Goal: Information Seeking & Learning: Find specific fact

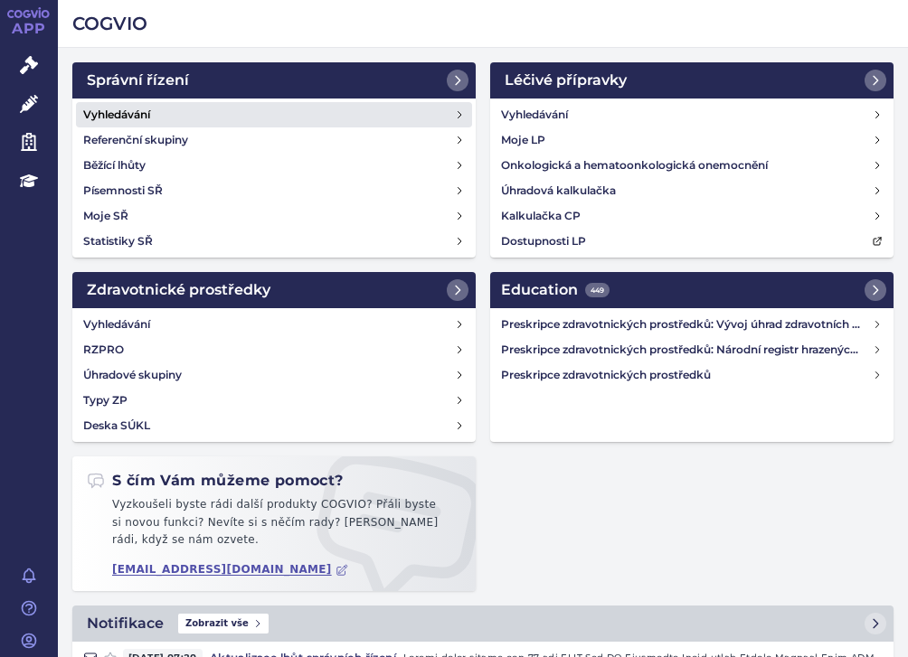
click at [107, 113] on h4 "Vyhledávání" at bounding box center [116, 115] width 67 height 18
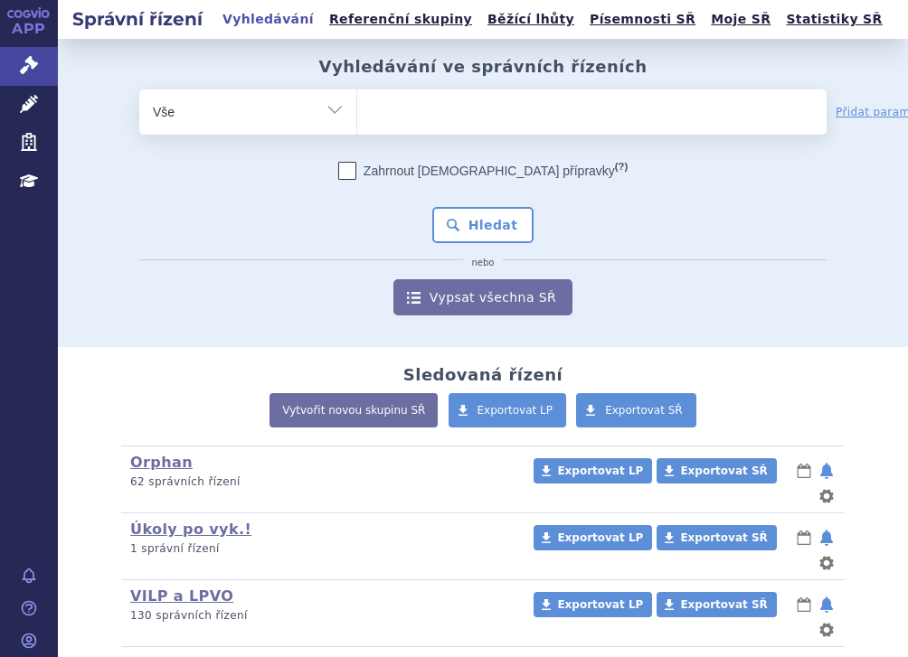
click at [390, 108] on ul at bounding box center [591, 108] width 469 height 38
click at [357, 108] on select at bounding box center [356, 111] width 1 height 45
paste input "SUKLS192952/2025"
type input "SUKLS192952/2025"
select select "SUKLS192952/2025"
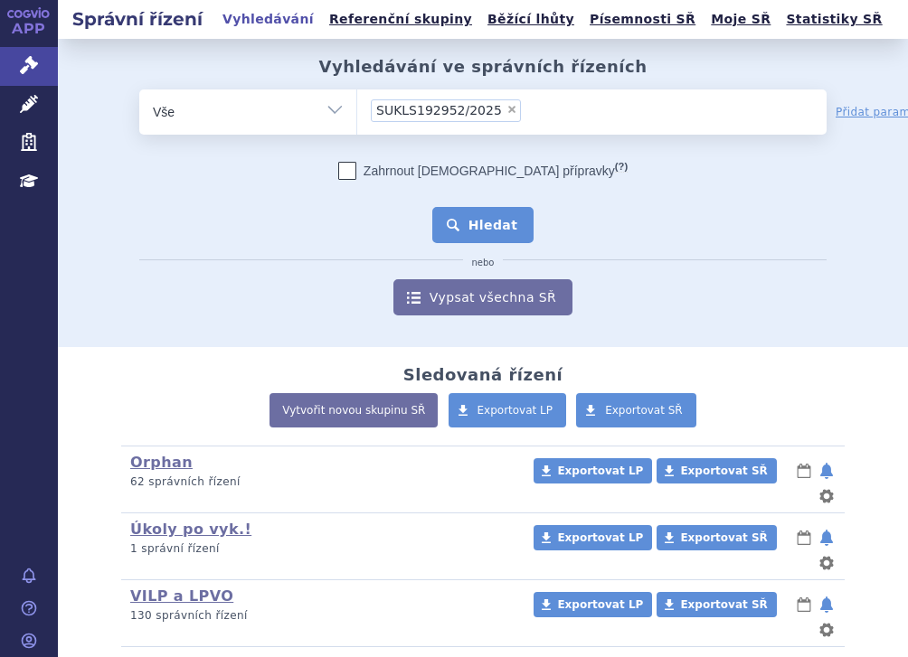
click at [467, 215] on button "Hledat" at bounding box center [483, 225] width 102 height 36
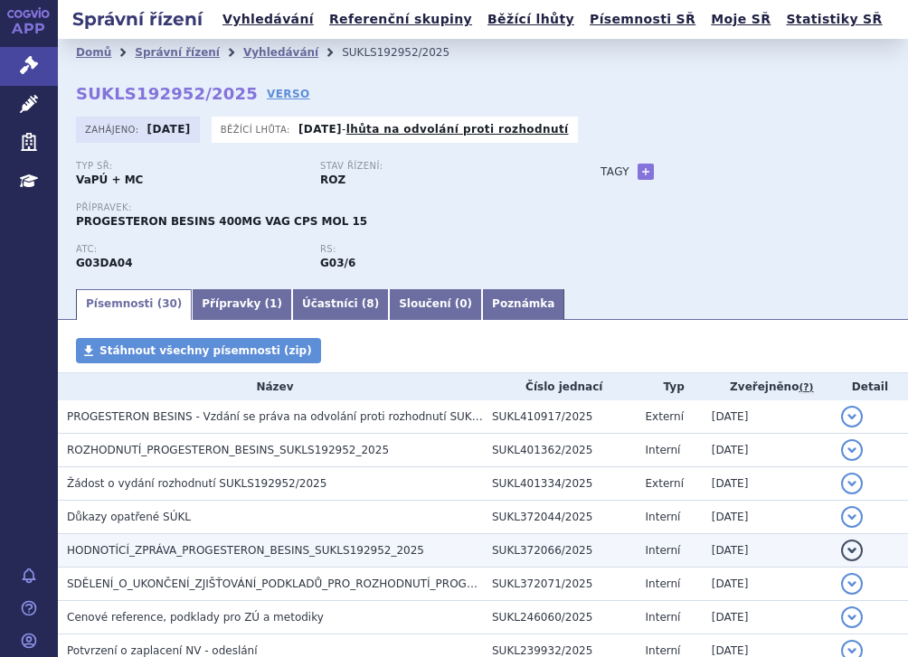
click at [220, 544] on span "HODNOTÍCÍ_ZPRÁVA_PROGESTERON_BESINS_SUKLS192952_2025" at bounding box center [245, 550] width 357 height 13
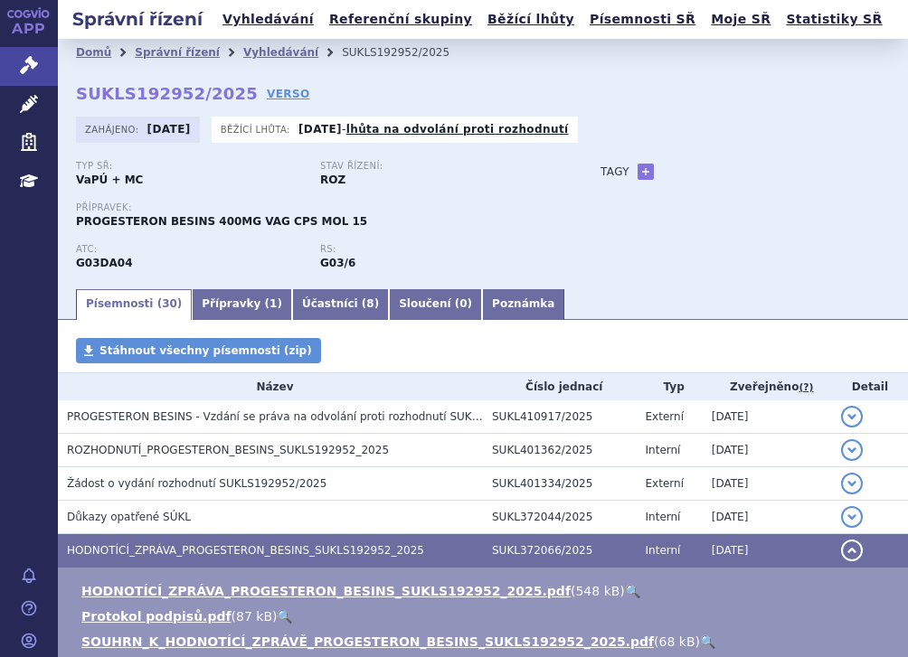
click at [625, 585] on link "🔍" at bounding box center [632, 591] width 15 height 14
click at [227, 309] on link "Přípravky ( 1 )" at bounding box center [242, 304] width 100 height 31
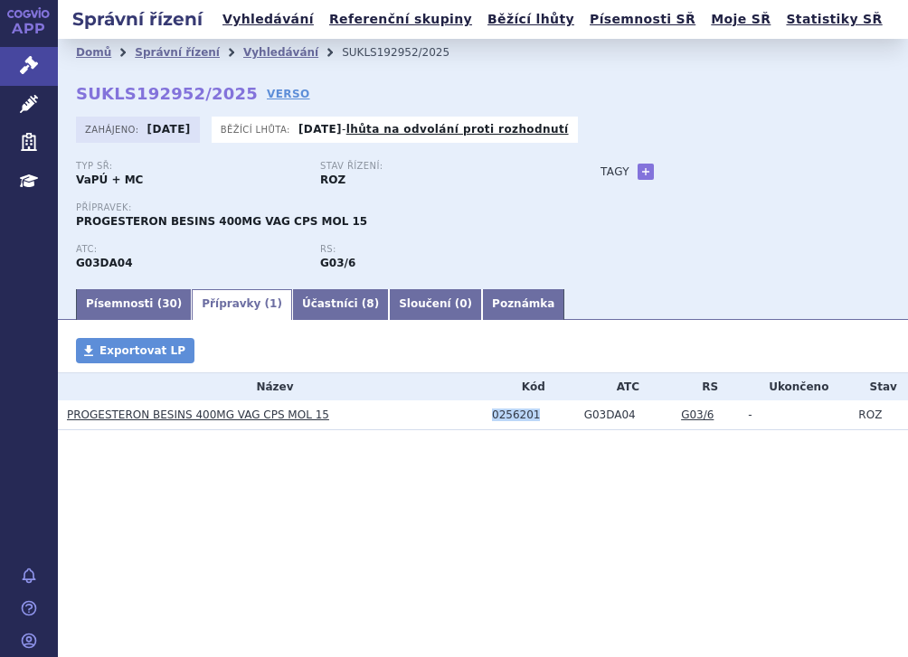
drag, startPoint x: 532, startPoint y: 415, endPoint x: 485, endPoint y: 415, distance: 47.0
click at [485, 415] on td "0256201" at bounding box center [529, 415] width 92 height 30
drag, startPoint x: 629, startPoint y: 415, endPoint x: 571, endPoint y: 417, distance: 57.9
click at [571, 417] on tr "PROGESTERON BESINS 400MG VAG CPS MOL 15 0256201 G03DA04 G03/6 - ROZ" at bounding box center [483, 415] width 850 height 30
copy tr "G03DA04"
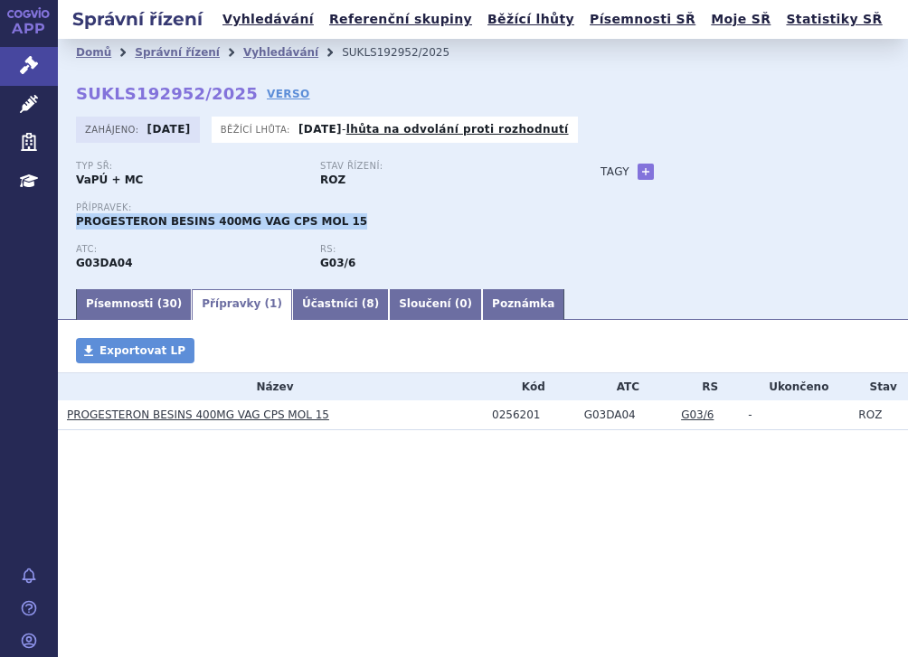
drag, startPoint x: 77, startPoint y: 221, endPoint x: 326, endPoint y: 234, distance: 249.8
click at [326, 234] on div "Přípravek: PROGESTERON BESINS 400MG VAG CPS MOL 15" at bounding box center [320, 223] width 488 height 42
copy span "PROGESTERON BESINS 400MG VAG CPS MOL 15"
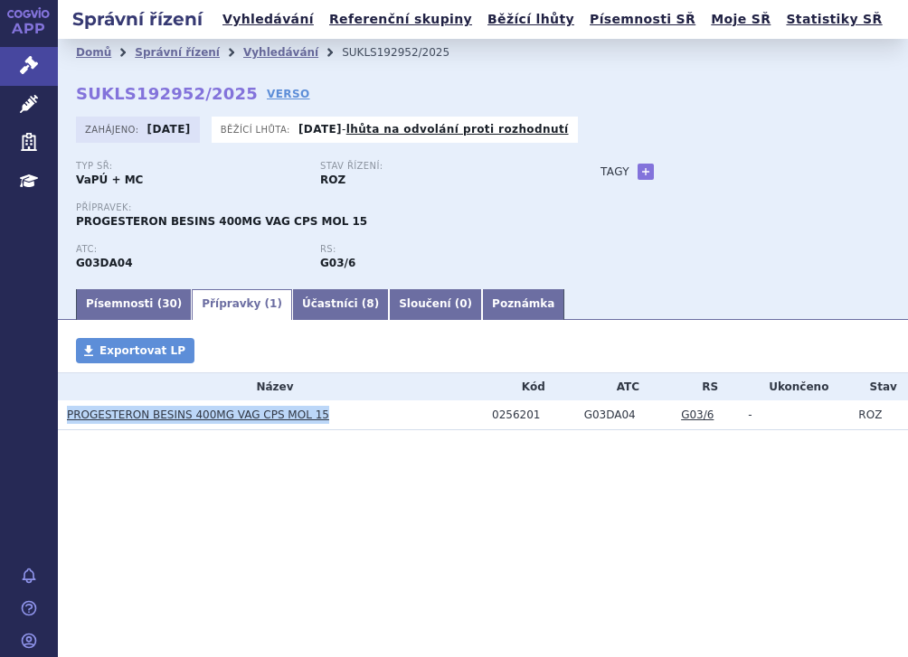
drag, startPoint x: 259, startPoint y: 416, endPoint x: 61, endPoint y: 420, distance: 198.0
click at [61, 420] on td "PROGESTERON BESINS 400MG VAG CPS MOL 15" at bounding box center [270, 415] width 425 height 30
copy link "PROGESTERON BESINS 400MG VAG CPS MOL 15"
drag, startPoint x: 164, startPoint y: 469, endPoint x: 183, endPoint y: 465, distance: 20.4
click at [165, 469] on section "Domů Správní řízení Vyhledávání SUKLS192952/2025 SUKLS192952/2025 VERSO Zahájen…" at bounding box center [483, 288] width 850 height 499
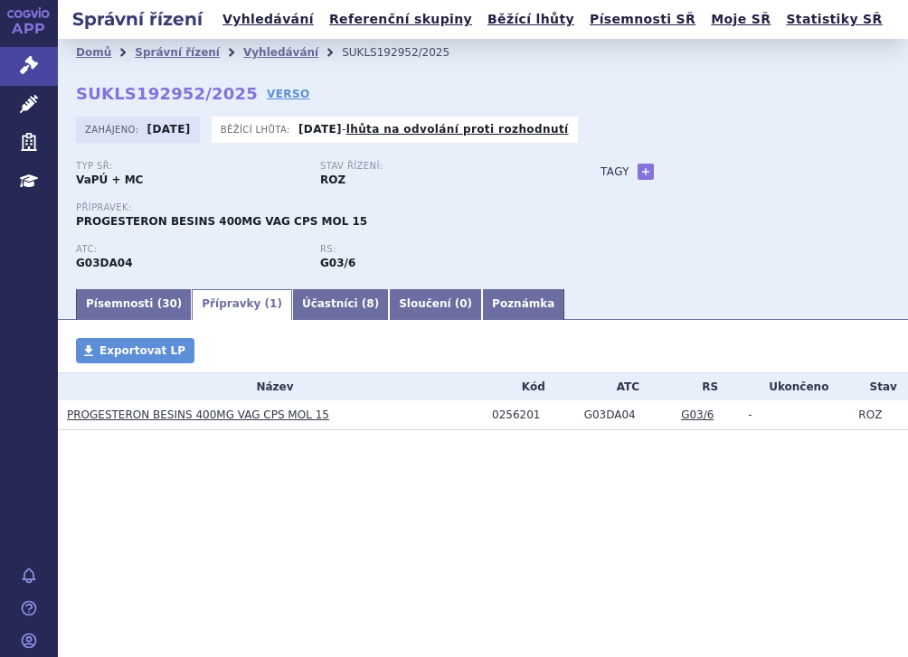
click at [296, 418] on link "PROGESTERON BESINS 400MG VAG CPS MOL 15" at bounding box center [198, 415] width 262 height 13
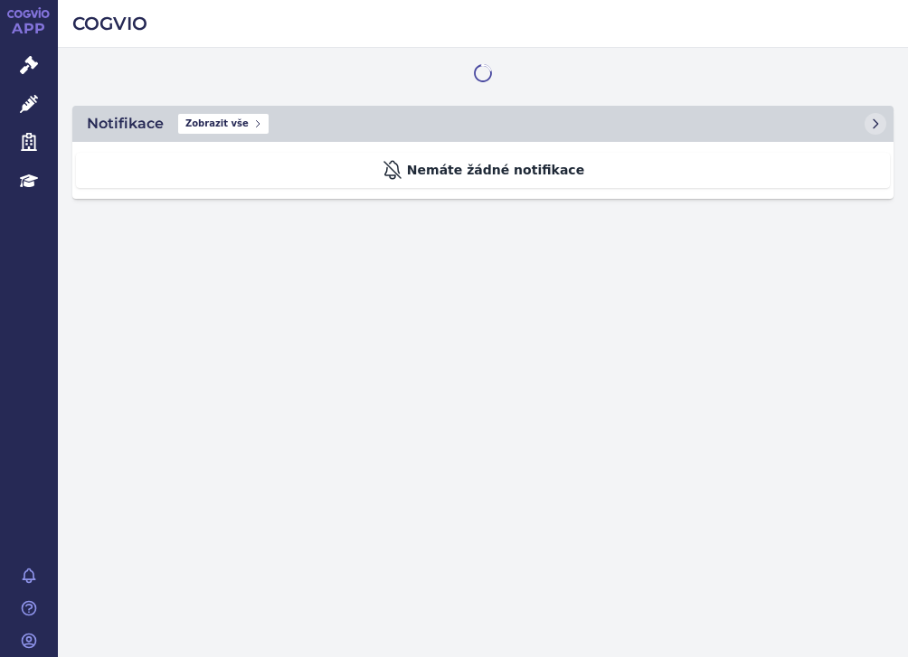
click at [29, 102] on icon at bounding box center [29, 104] width 18 height 18
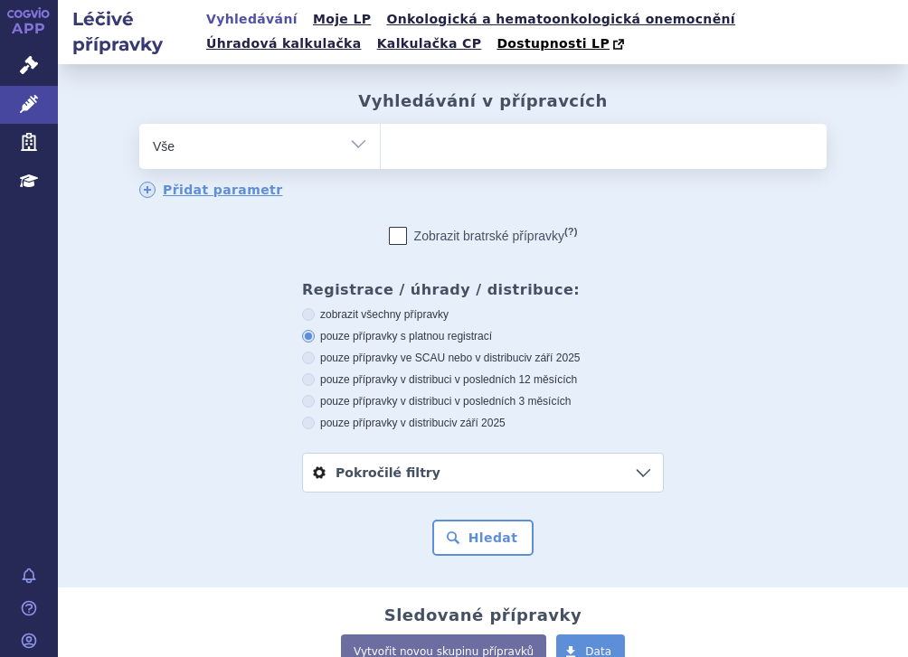
click at [361, 151] on select "Vše Přípravek/SUKL kód MAH VPOIS ATC/Aktivní látka Léková forma Síla" at bounding box center [259, 144] width 240 height 41
select select "filter-atc-group"
click at [139, 125] on select "Vše Přípravek/SUKL kód MAH VPOIS ATC/Aktivní látka Léková forma Síla" at bounding box center [259, 144] width 240 height 41
click at [424, 151] on ul at bounding box center [604, 143] width 446 height 38
click at [381, 151] on select at bounding box center [380, 145] width 1 height 45
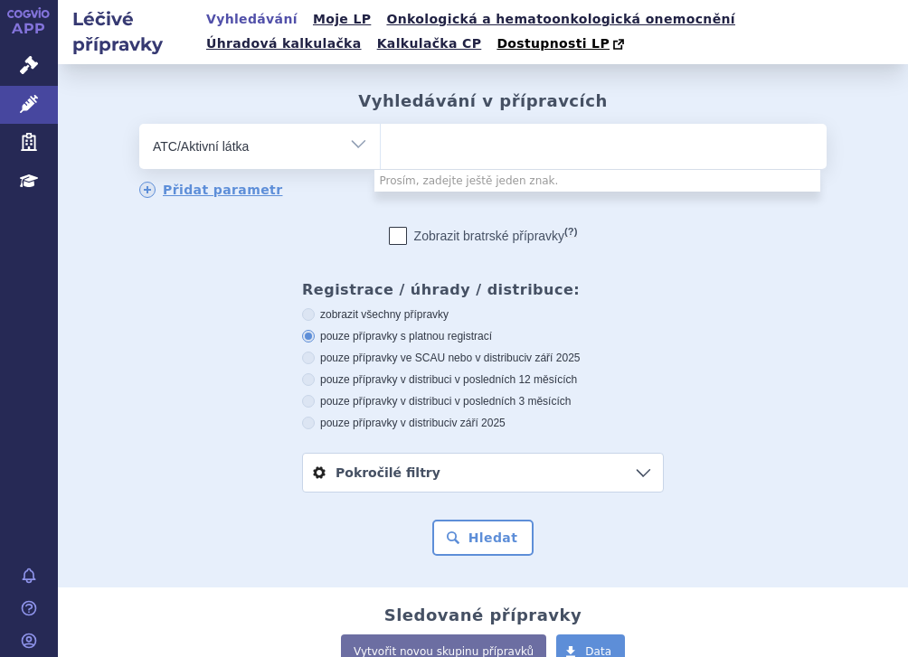
paste input "G03DA04"
type input "G03DA04"
select select "G03DA04"
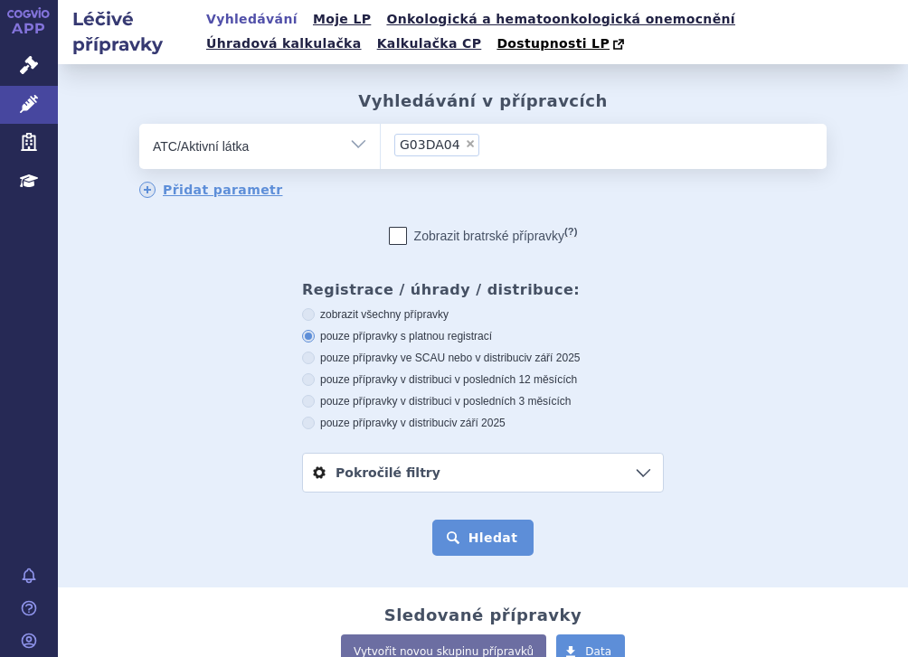
click at [490, 530] on button "Hledat" at bounding box center [483, 538] width 102 height 36
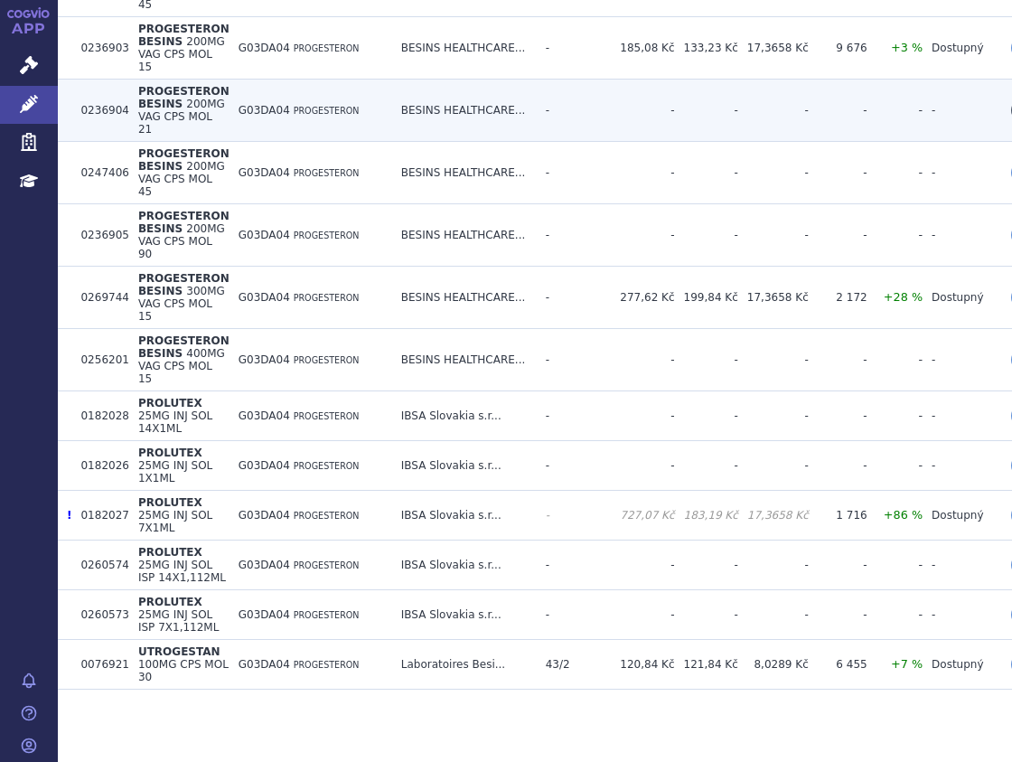
scroll to position [836, 0]
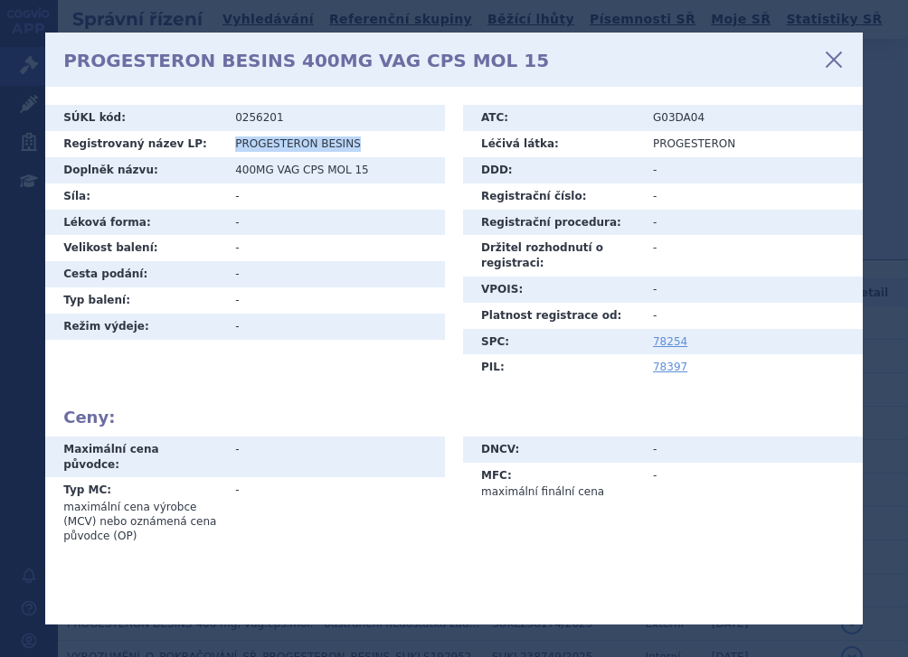
drag, startPoint x: 348, startPoint y: 144, endPoint x: 235, endPoint y: 150, distance: 113.2
click at [235, 150] on td "PROGESTERON BESINS" at bounding box center [335, 144] width 219 height 26
copy td "PROGESTERON BESINS"
drag, startPoint x: 357, startPoint y: 171, endPoint x: 220, endPoint y: 170, distance: 137.4
click at [220, 170] on tr "Doplněk názvu: 400MG VAG CPS MOL 15" at bounding box center [245, 170] width 400 height 26
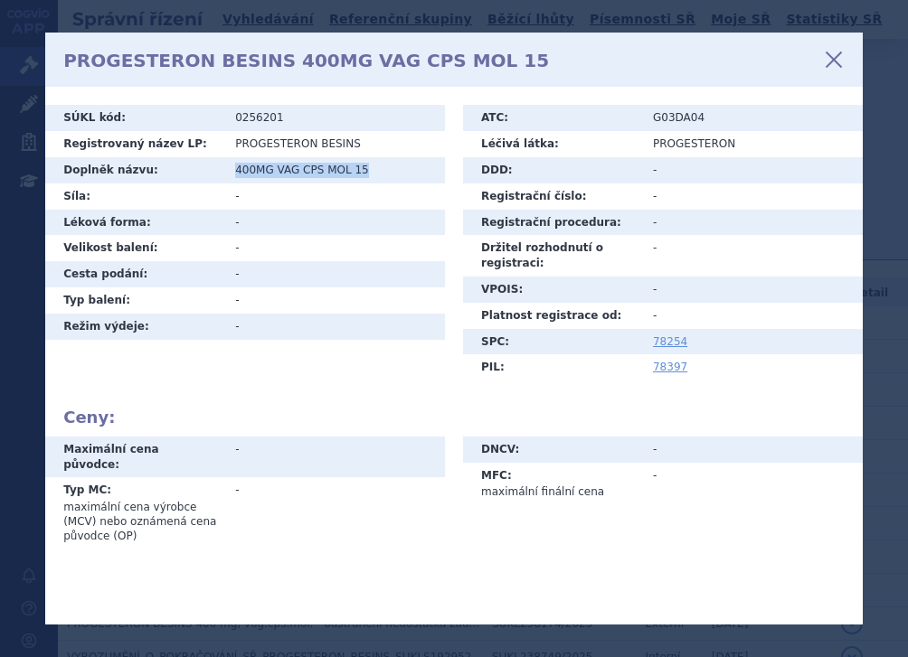
copy tr "Doplněk názvu: 400MG VAG CPS MOL 15"
drag, startPoint x: 281, startPoint y: 117, endPoint x: 225, endPoint y: 116, distance: 56.0
click at [225, 116] on tr "SÚKL kód: 0256201" at bounding box center [245, 118] width 400 height 26
copy tr "SÚKL kód: 0256201"
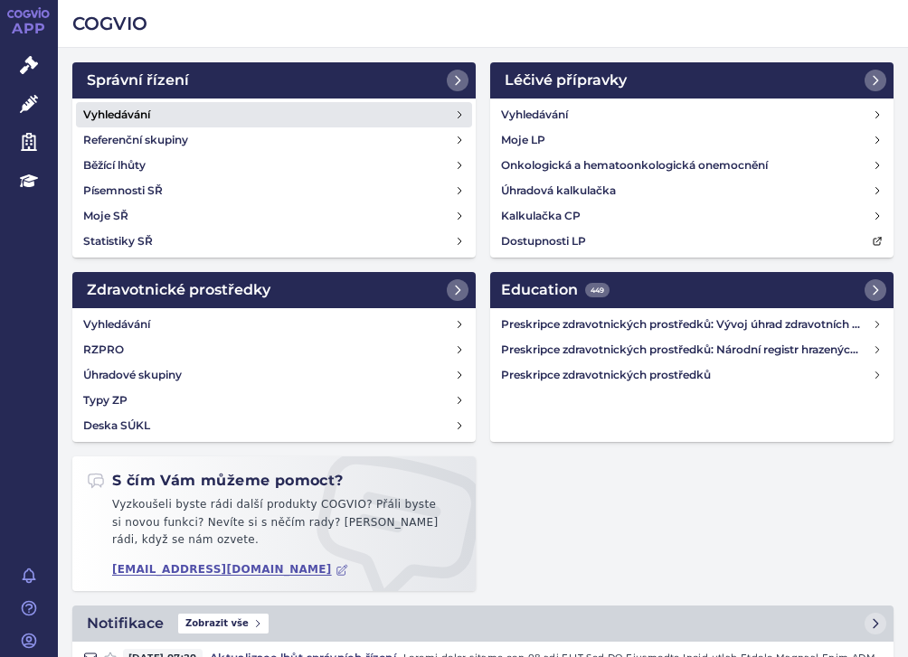
click at [132, 115] on h4 "Vyhledávání" at bounding box center [116, 115] width 67 height 18
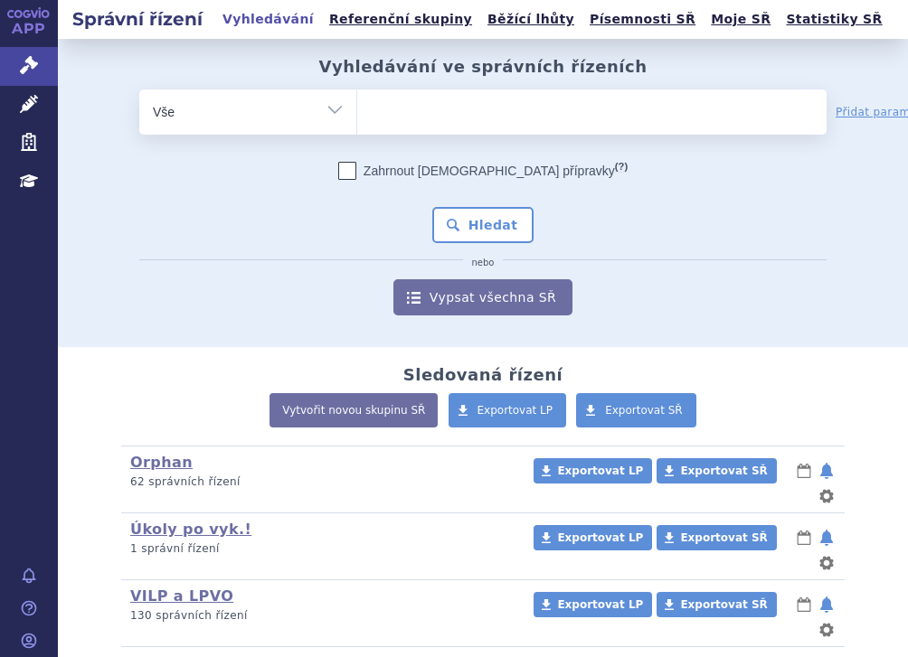
click at [403, 105] on ul at bounding box center [591, 108] width 469 height 38
click at [357, 105] on select at bounding box center [356, 111] width 1 height 45
paste input "SUKLS27563/2020"
type input "SUKLS27563/2020"
select select "SUKLS27563/2020"
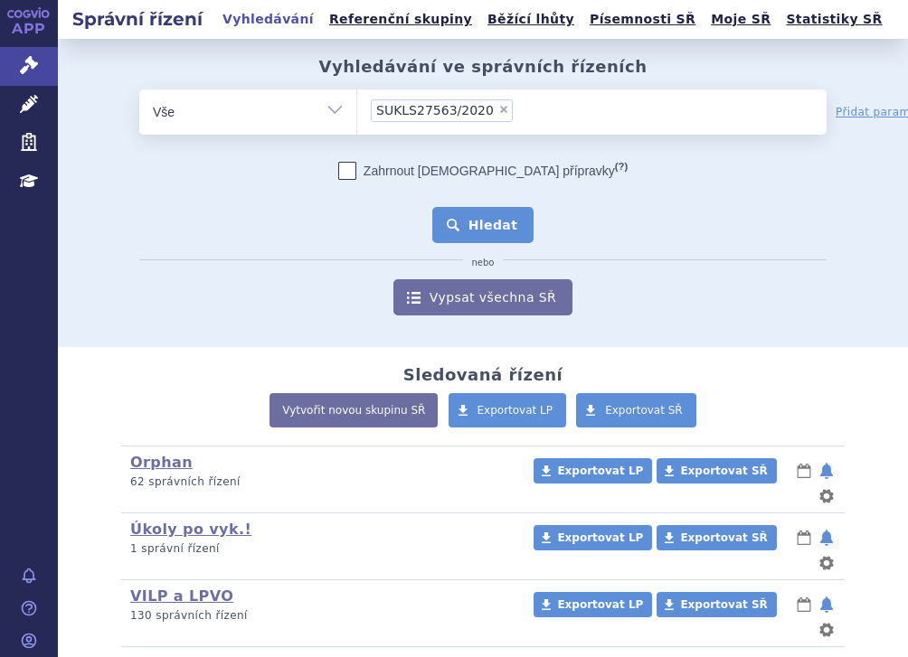
click at [471, 217] on button "Hledat" at bounding box center [483, 225] width 102 height 36
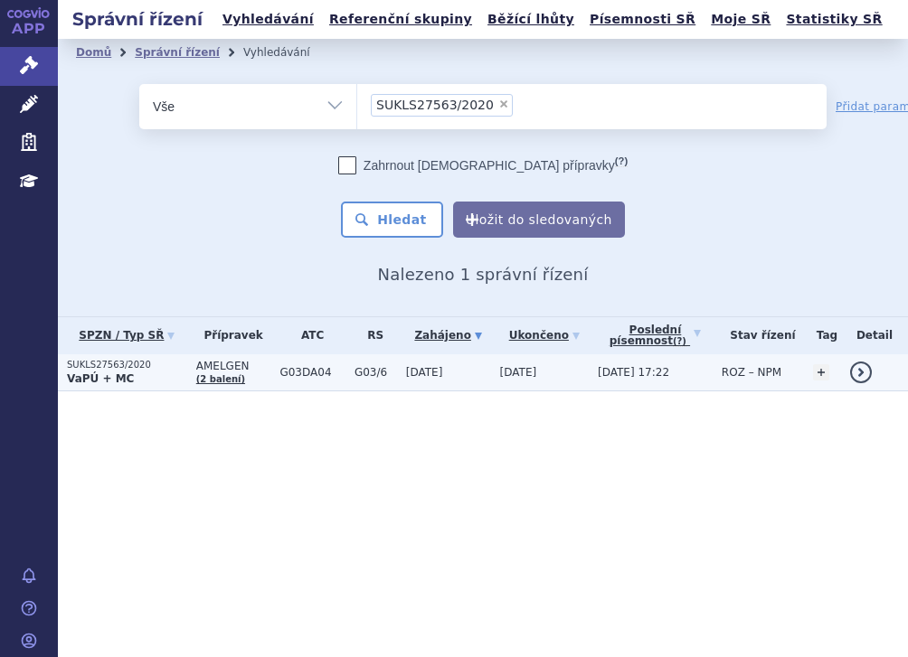
click at [162, 372] on p "VaPÚ + MC" at bounding box center [127, 379] width 120 height 14
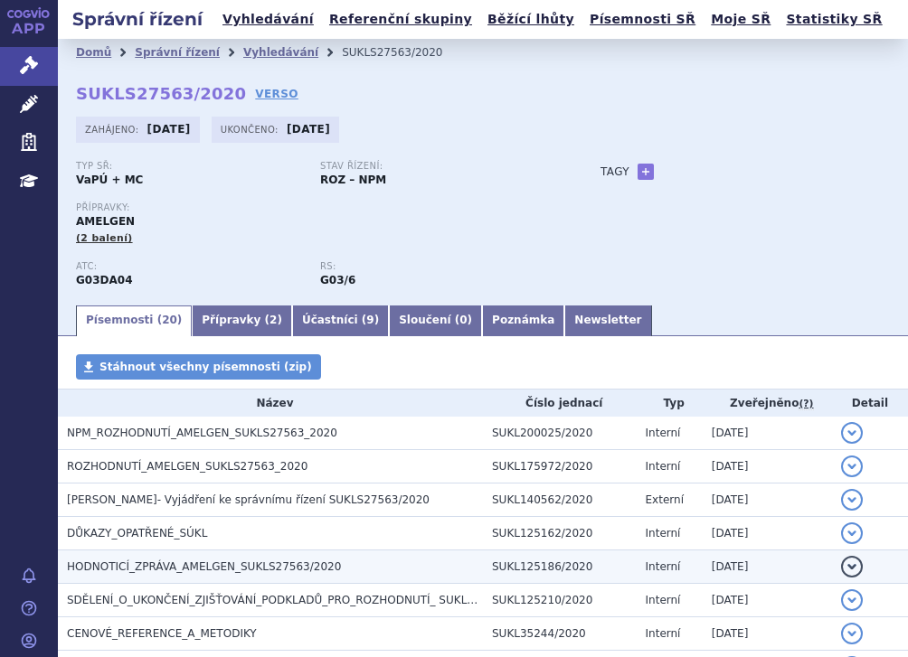
click at [208, 558] on h3 "HODNOTICÍ_ZPRÁVA_AMELGEN_SUKLS27563/2020" at bounding box center [275, 567] width 416 height 18
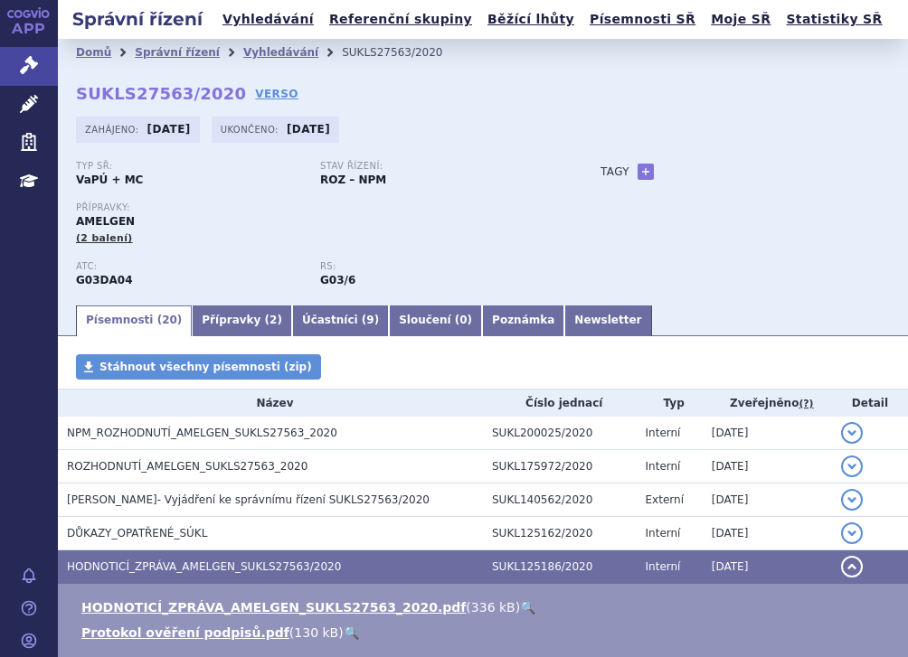
click at [520, 603] on link "🔍" at bounding box center [527, 607] width 15 height 14
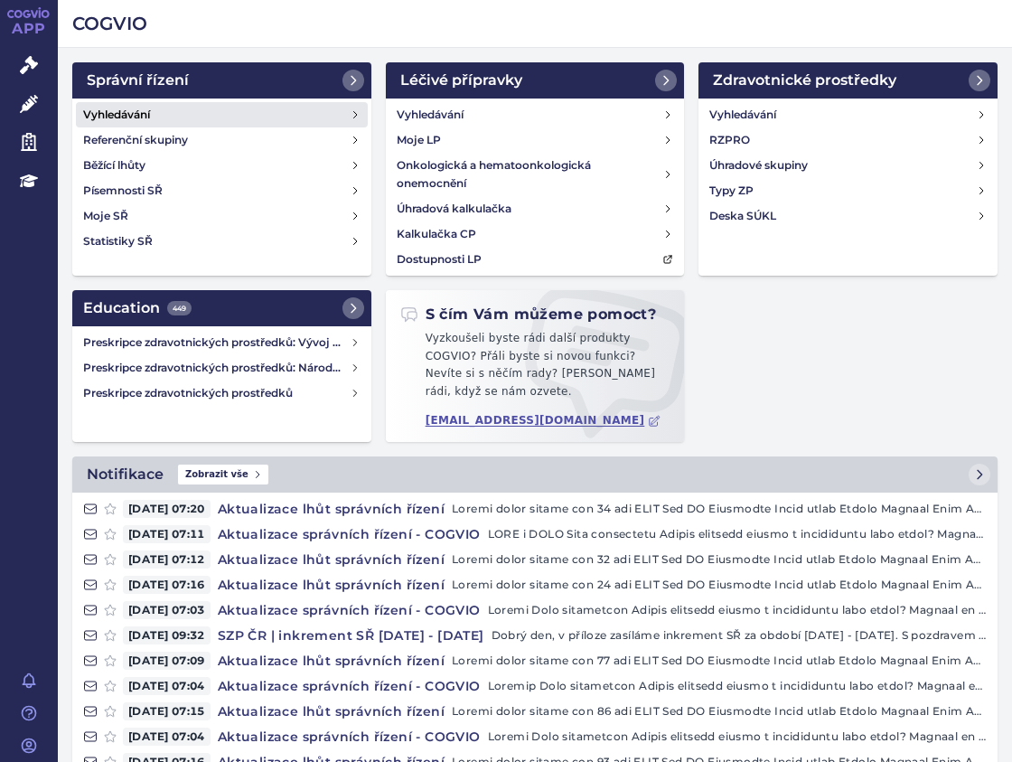
click at [145, 111] on h4 "Vyhledávání" at bounding box center [116, 115] width 67 height 18
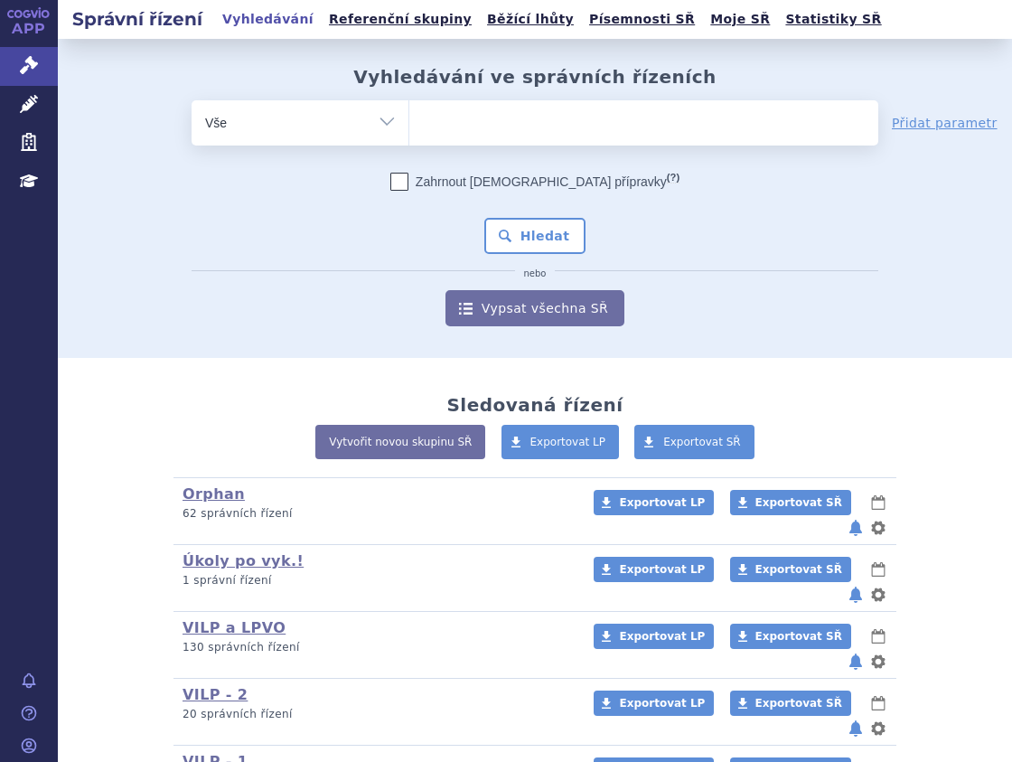
click at [494, 127] on ul at bounding box center [643, 119] width 469 height 38
click at [409, 127] on select at bounding box center [409, 121] width 1 height 45
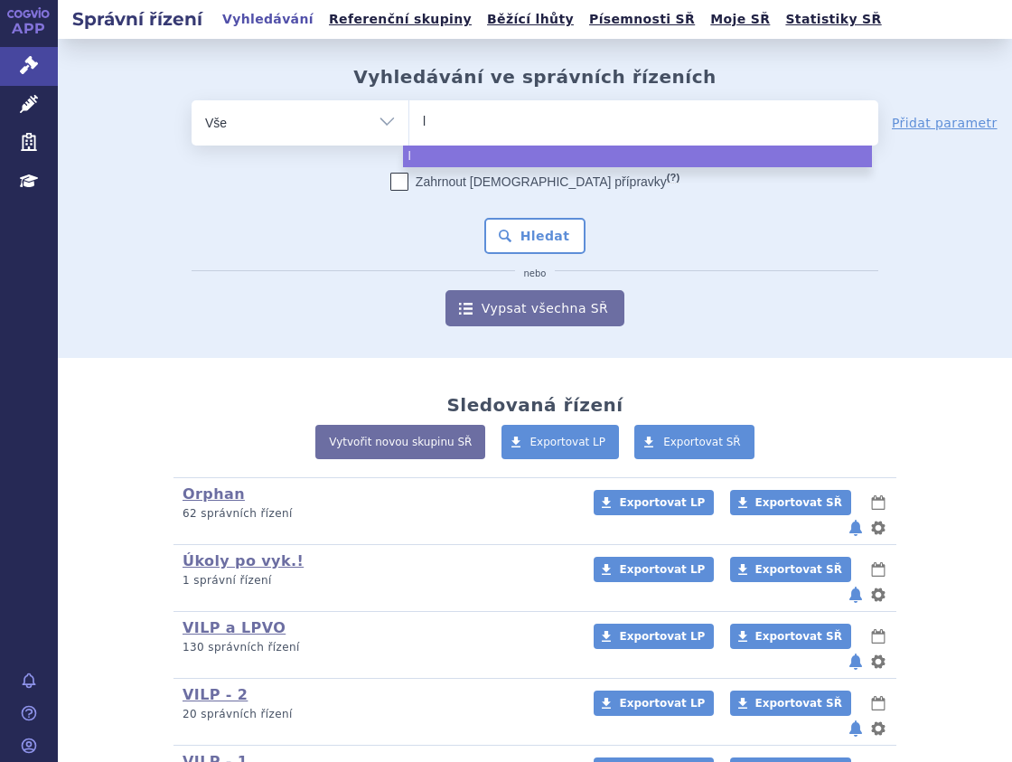
type input "ly"
type input "lyv"
type input "lyvd"
type input "lyvde"
type input "lyvdel"
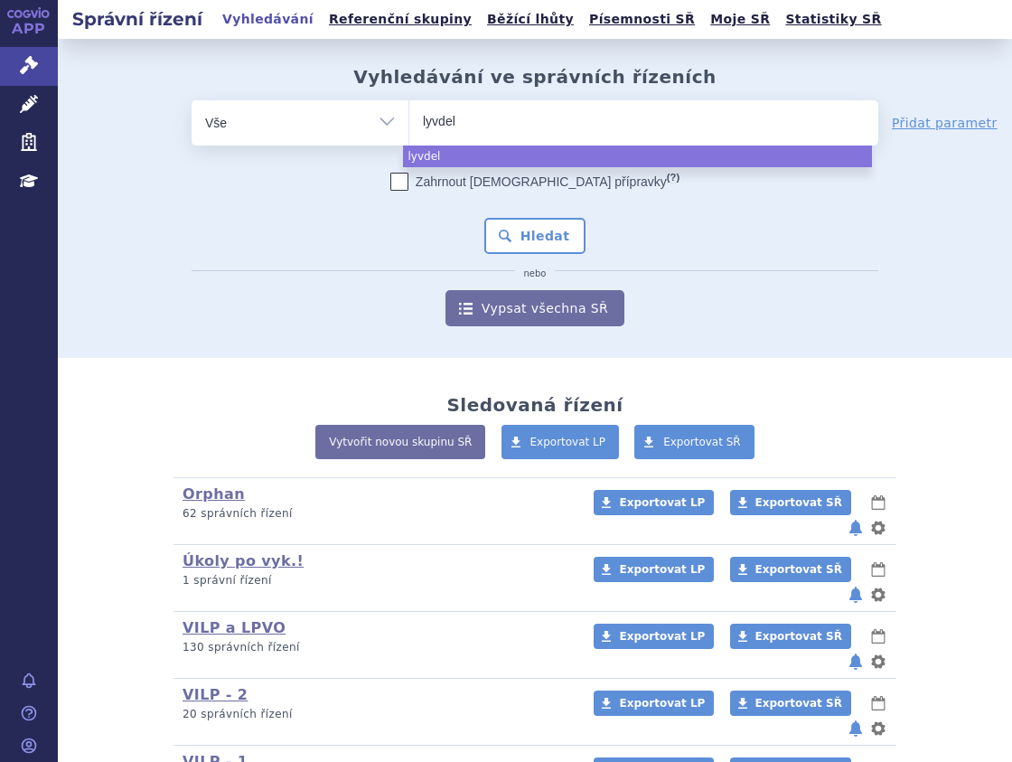
type input "lyvdelz"
type input "lyvdelzi"
select select "lyvdelzi"
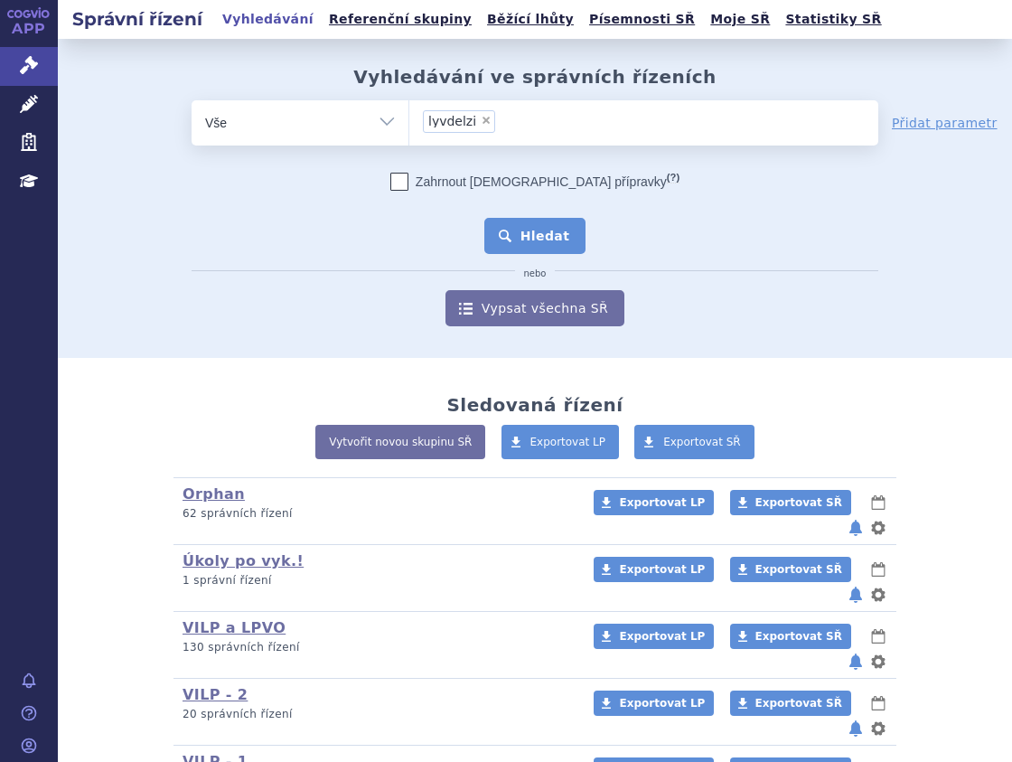
click at [541, 230] on button "Hledat" at bounding box center [535, 236] width 102 height 36
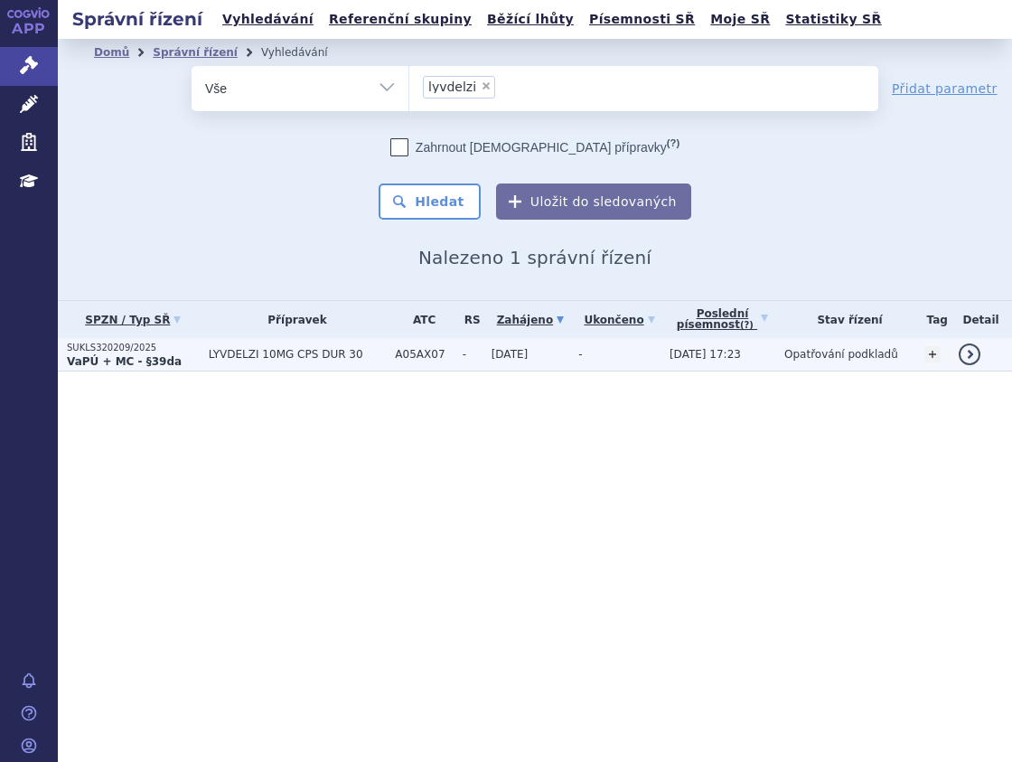
click at [172, 362] on p "VaPÚ + MC - §39da" at bounding box center [133, 361] width 133 height 14
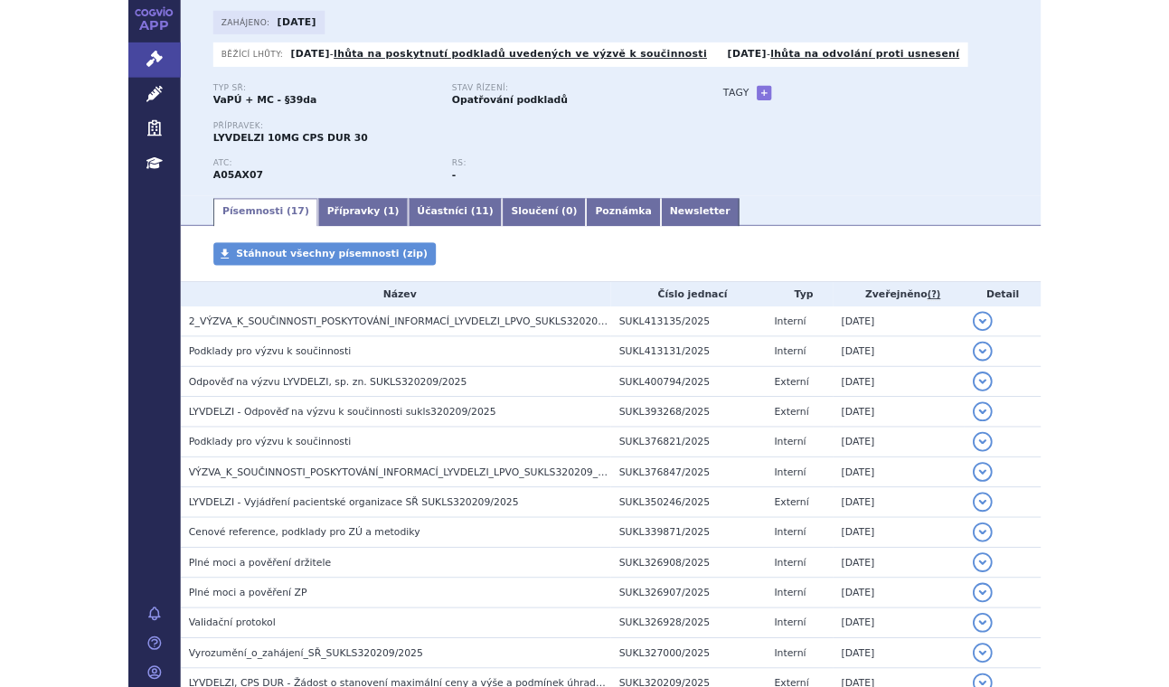
scroll to position [90, 0]
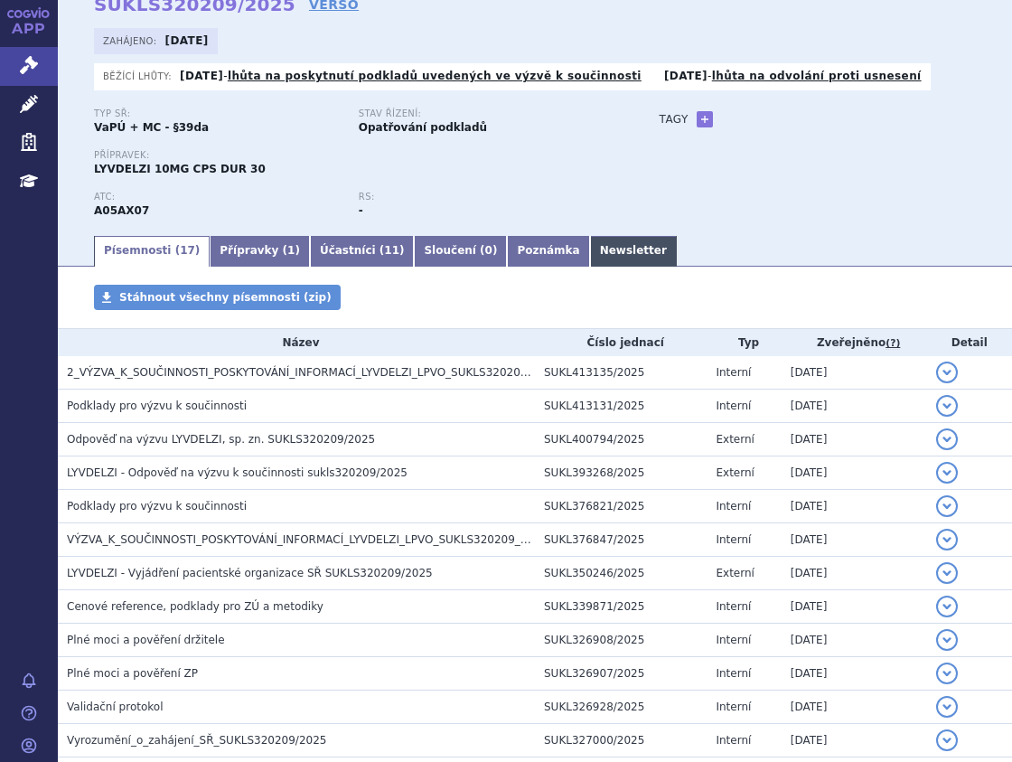
click at [590, 243] on link "Newsletter" at bounding box center [633, 251] width 87 height 31
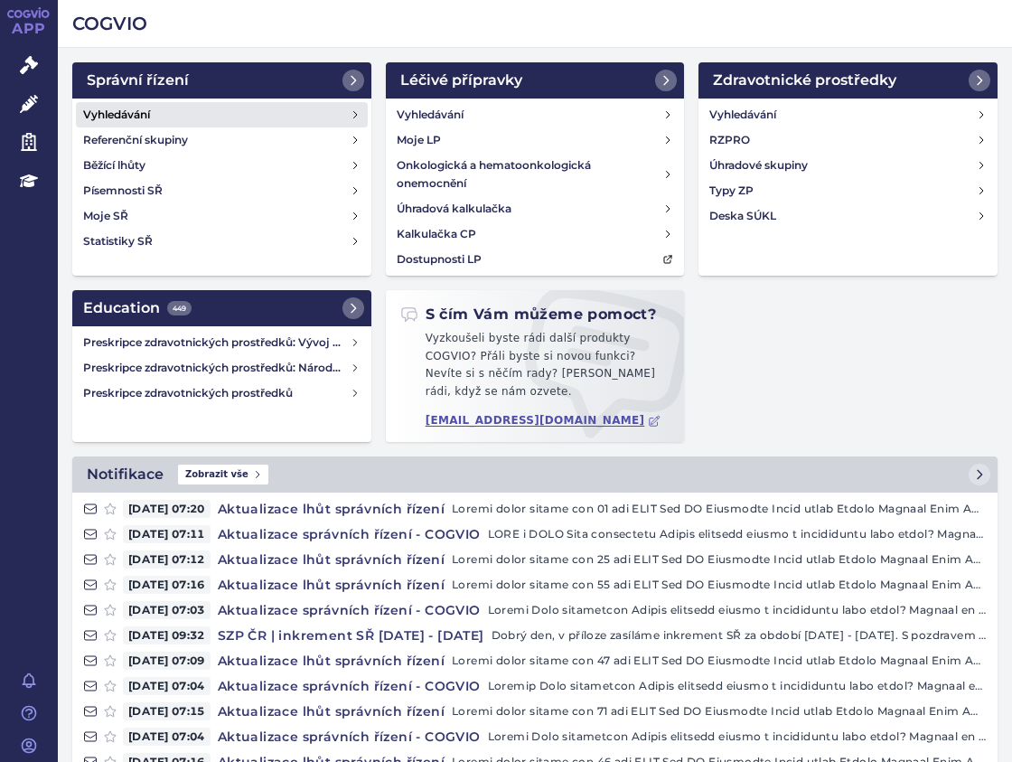
click at [154, 115] on link "Vyhledávání" at bounding box center [222, 114] width 292 height 25
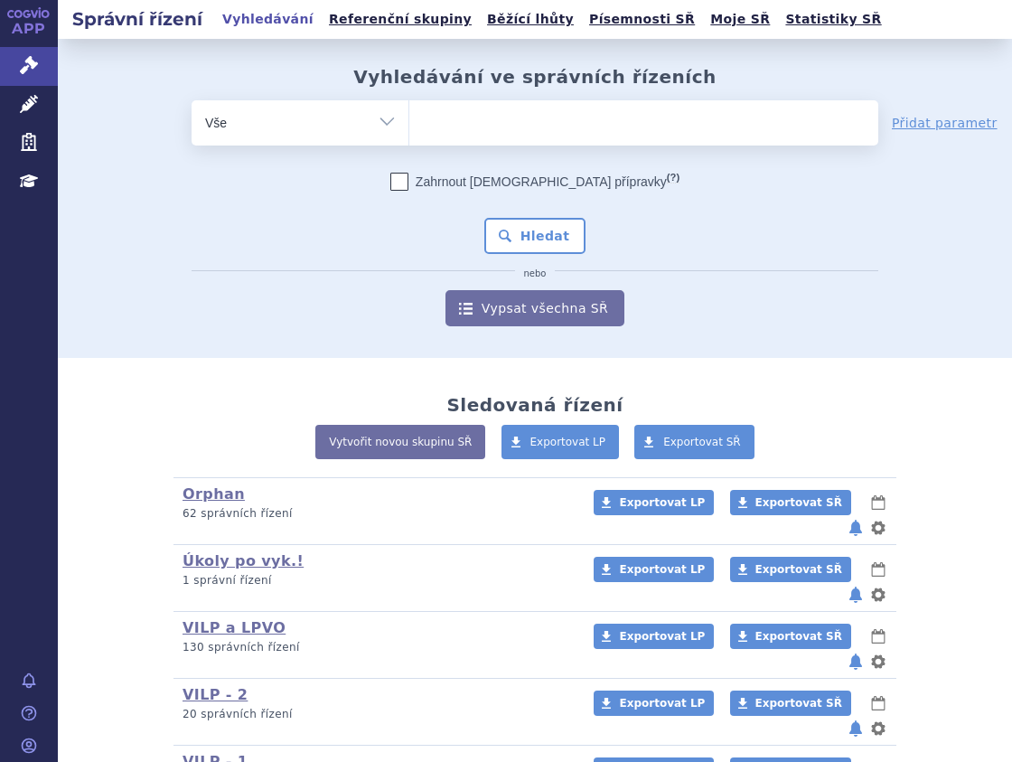
click at [475, 118] on ul at bounding box center [643, 119] width 469 height 38
click at [409, 118] on select at bounding box center [409, 121] width 1 height 45
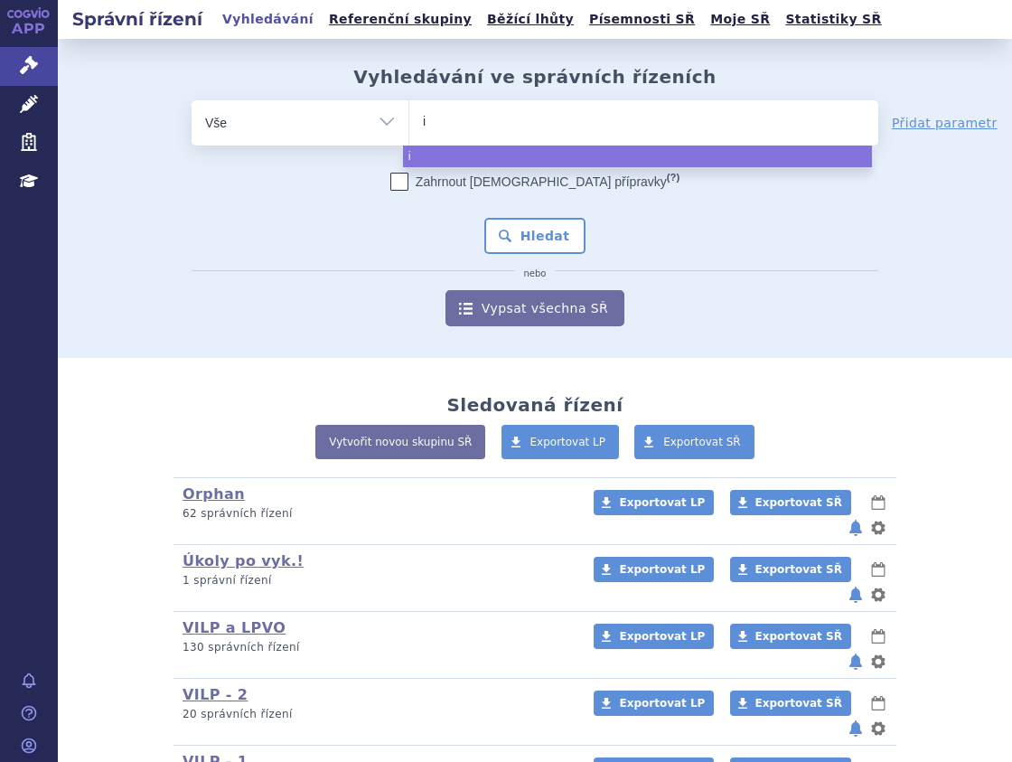
type input "iq"
type input "iqi"
type input "iqir"
type input "iqirv"
type input "iqirvo"
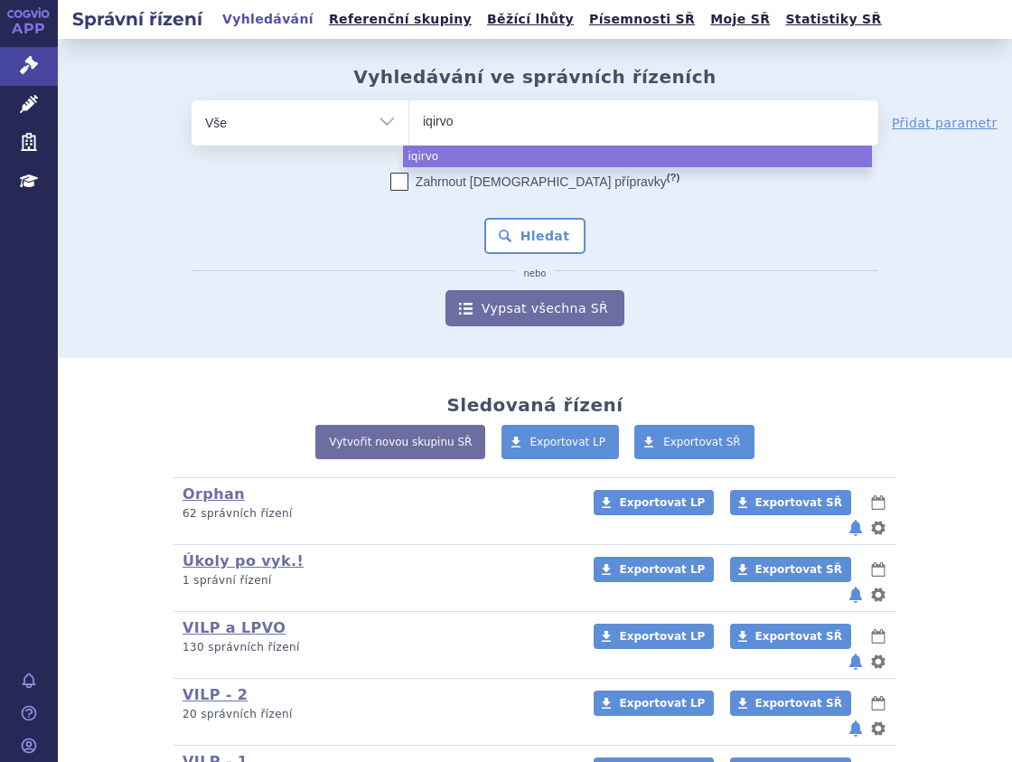
select select "iqirvo"
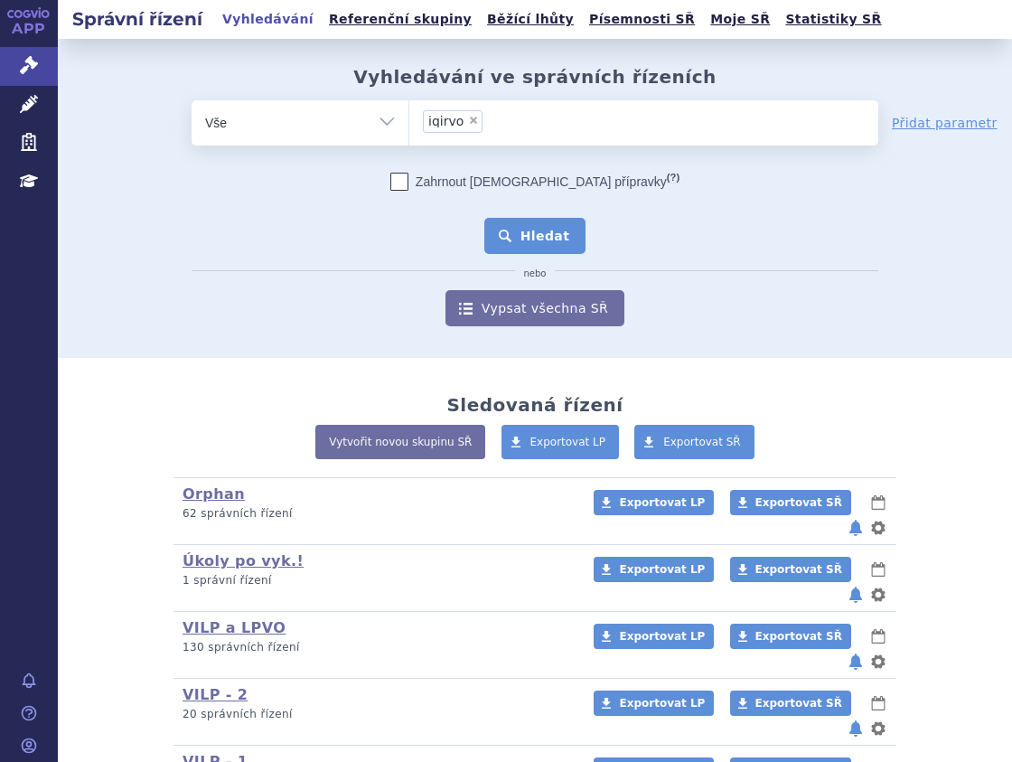
click at [542, 233] on button "Hledat" at bounding box center [535, 236] width 102 height 36
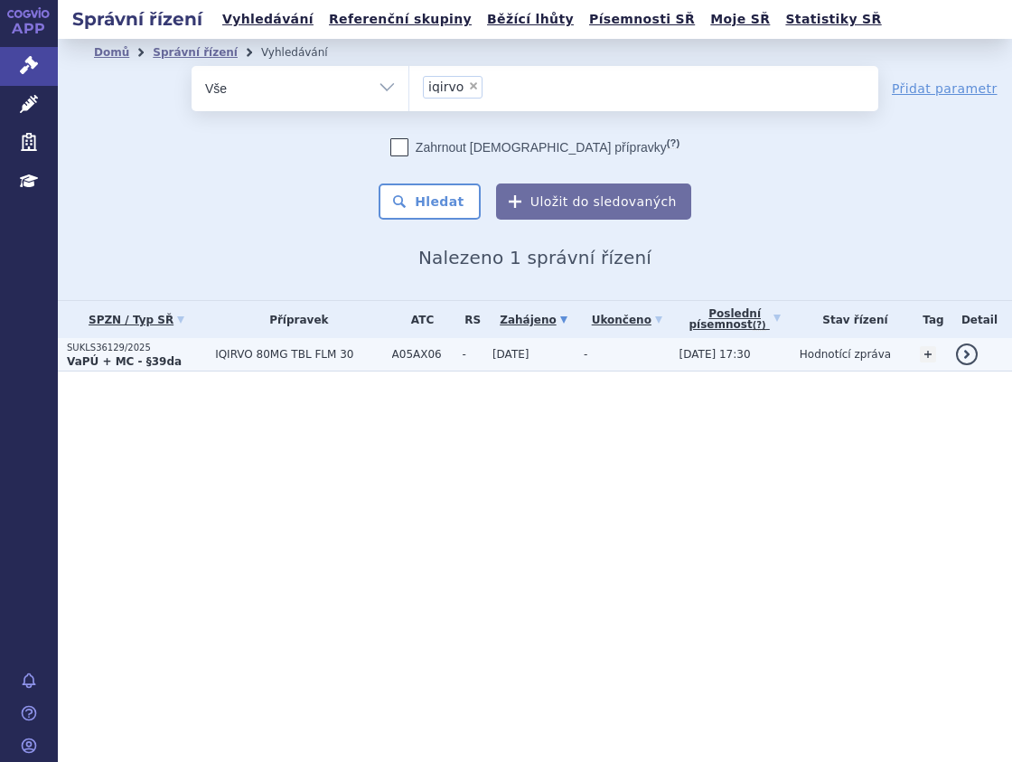
click at [219, 357] on span "IQIRVO 80MG TBL FLM 30" at bounding box center [298, 354] width 167 height 13
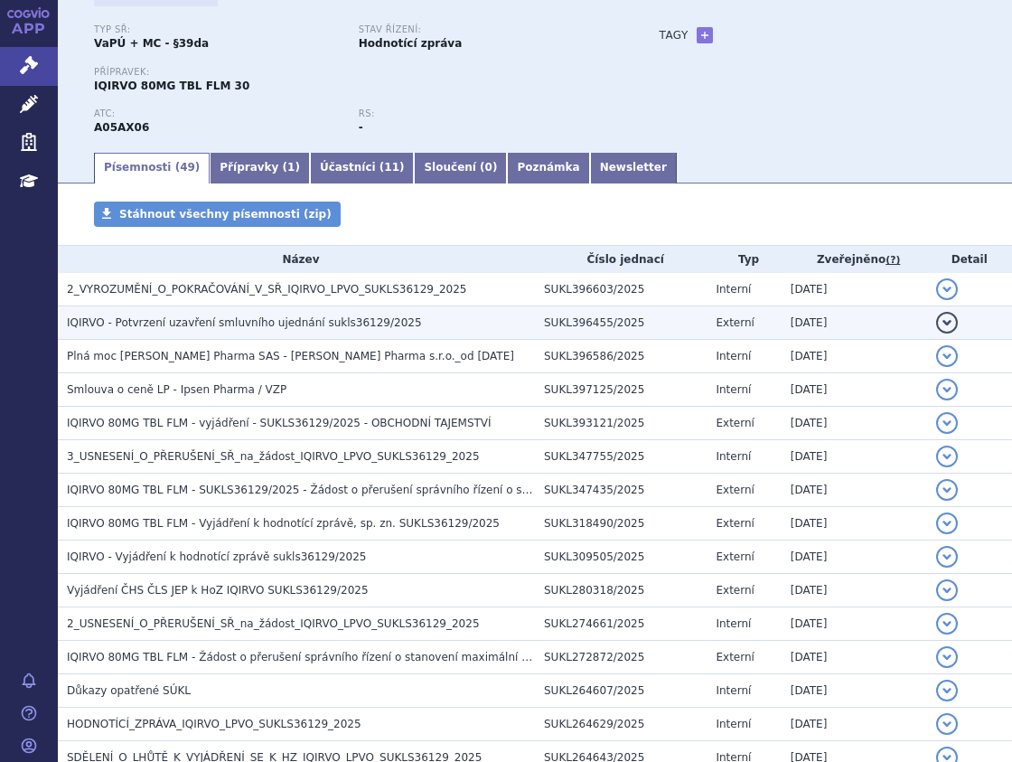
scroll to position [181, 0]
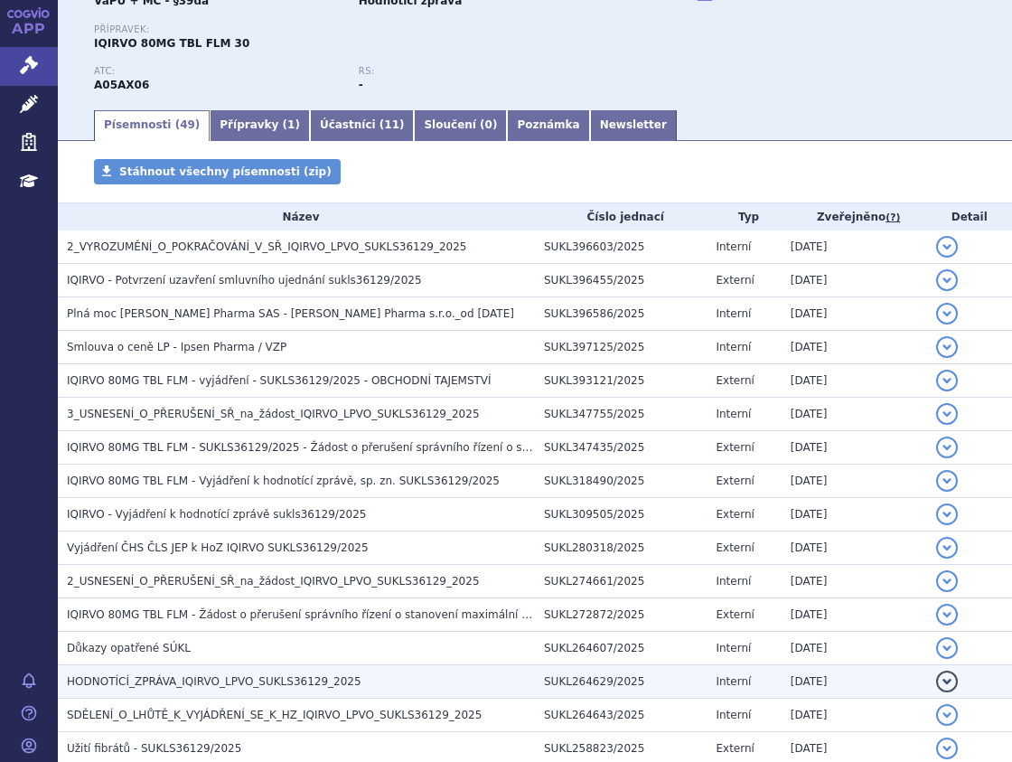
click at [201, 684] on span "HODNOTÍCÍ_ZPRÁVA_IQIRVO_LPVO_SUKLS36129_2025" at bounding box center [214, 681] width 295 height 13
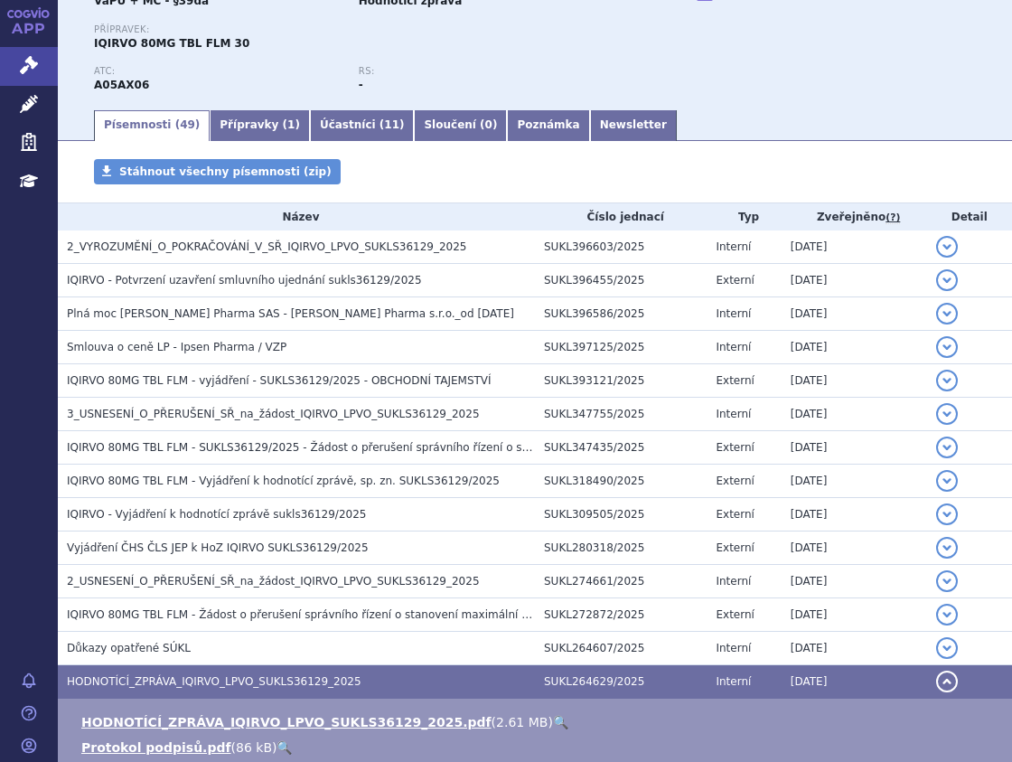
click at [553, 716] on link "🔍" at bounding box center [560, 722] width 15 height 14
